Goal: Task Accomplishment & Management: Use online tool/utility

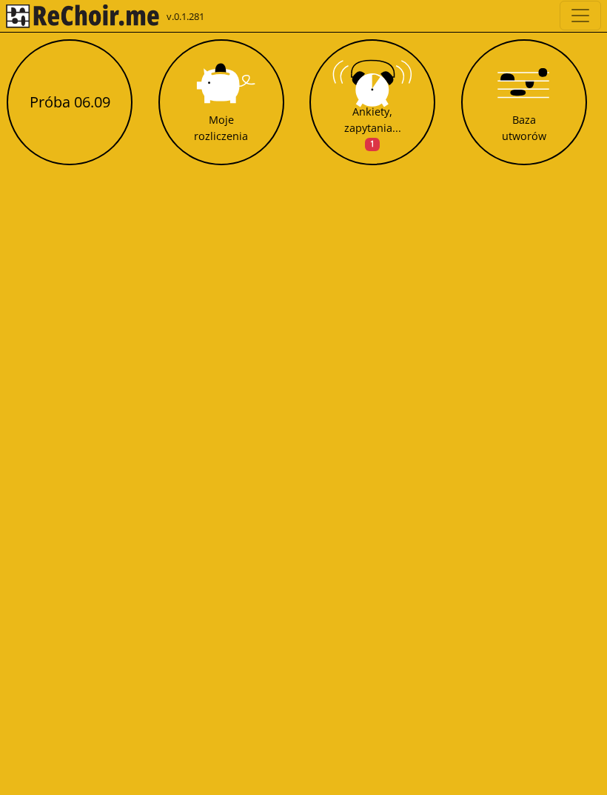
click at [582, 23] on span "Toggle navigation" at bounding box center [581, 15] width 22 height 22
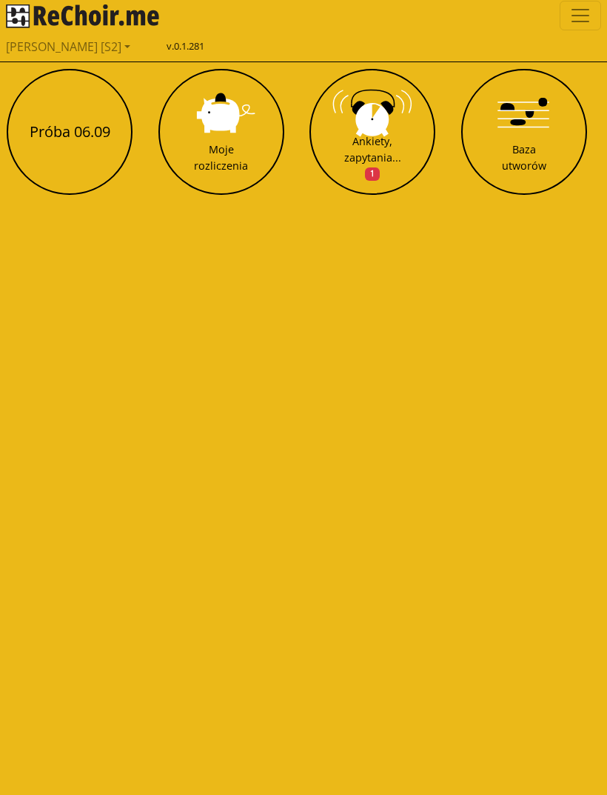
click at [95, 46] on link "[PERSON_NAME] [S2]" at bounding box center [304, 47] width 596 height 30
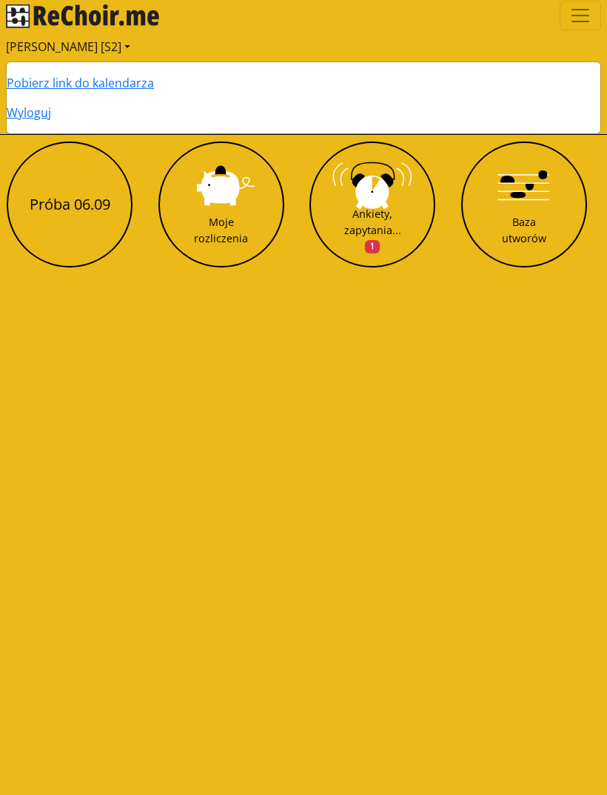
click at [141, 84] on link "Pobierz link do kalendarza" at bounding box center [80, 83] width 147 height 16
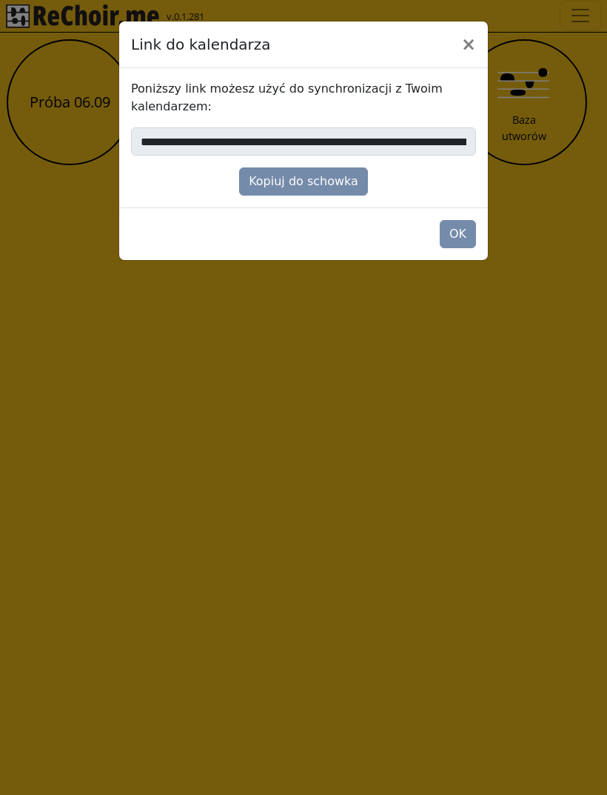
click at [319, 180] on button "Kopiuj do schowka" at bounding box center [303, 181] width 129 height 28
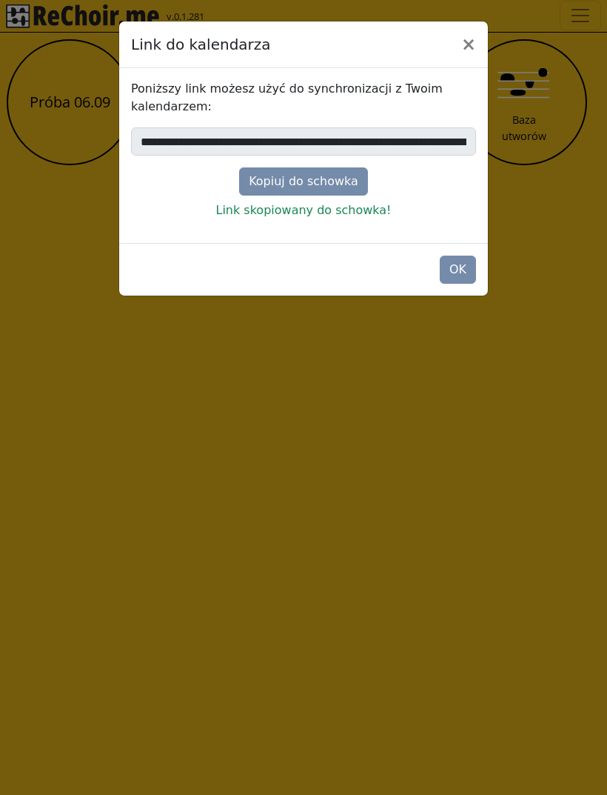
click at [458, 272] on button "OK" at bounding box center [458, 270] width 36 height 28
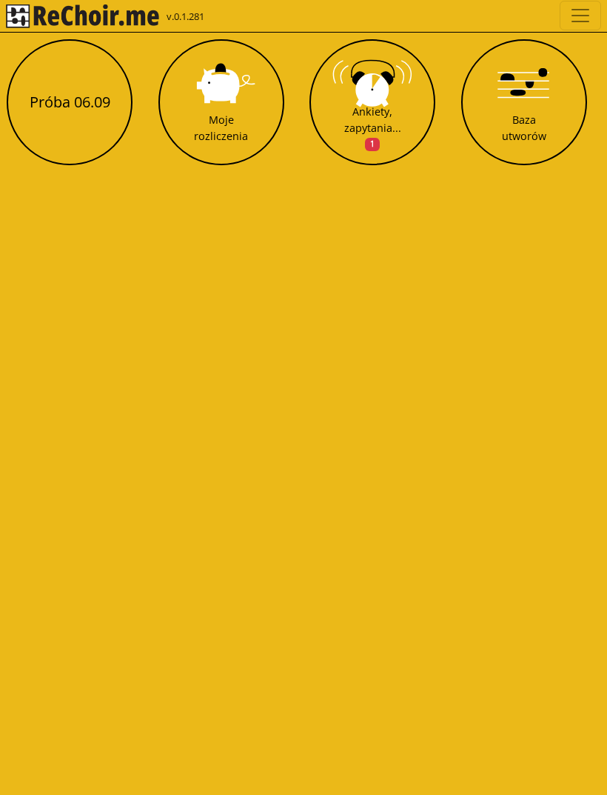
click at [535, 117] on div "Baza utworów" at bounding box center [524, 128] width 44 height 32
click at [76, 92] on button "Próba 06.09" at bounding box center [70, 102] width 126 height 126
